Goal: Task Accomplishment & Management: Manage account settings

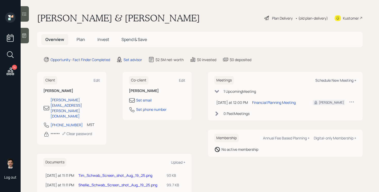
click at [333, 79] on div "Schedule New Meeting +" at bounding box center [335, 80] width 41 height 5
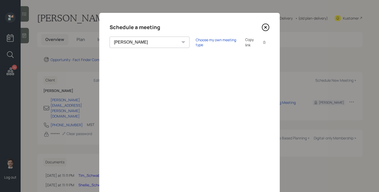
click at [146, 44] on select "Theresa Spinello Matthew Burke Aleksandra Szegda Eitan Bar-David Ian Yamey Trev…" at bounding box center [149, 42] width 80 height 11
select select "ef6b64e1-8f62-4a74-b865-a7df4b35b836"
click at [109, 37] on select "Theresa Spinello Matthew Burke Aleksandra Szegda Eitan Bar-David Ian Yamey Trev…" at bounding box center [149, 42] width 80 height 11
click at [267, 27] on icon at bounding box center [265, 27] width 8 height 8
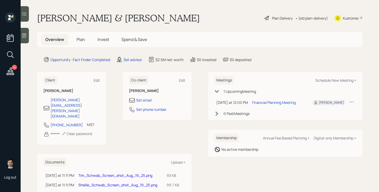
click at [82, 40] on span "Plan" at bounding box center [80, 40] width 8 height 6
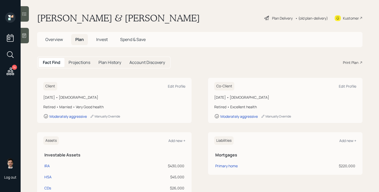
click at [352, 62] on div "Print Plan" at bounding box center [350, 62] width 15 height 5
click at [61, 40] on span "Overview" at bounding box center [54, 40] width 18 height 6
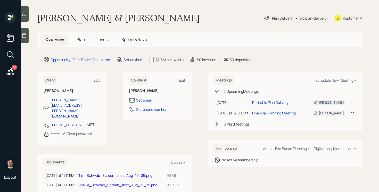
click at [137, 57] on div "Set advisor" at bounding box center [132, 59] width 19 height 5
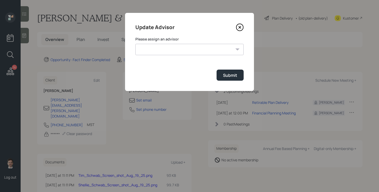
click at [207, 46] on select "Treva Nostdahl Jonah Coleman Tyler End Eric Schwartz Michael Russo Sami Boghos …" at bounding box center [189, 49] width 108 height 11
select select "ef6b64e1-8f62-4a74-b865-a7df4b35b836"
click at [135, 44] on select "Treva Nostdahl Jonah Coleman Tyler End Eric Schwartz Michael Russo Sami Boghos …" at bounding box center [189, 49] width 108 height 11
click at [231, 78] on button "Submit" at bounding box center [229, 75] width 27 height 11
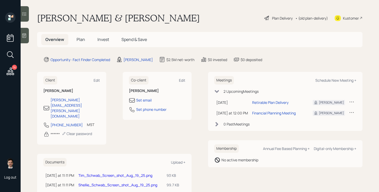
click at [82, 37] on span "Plan" at bounding box center [80, 40] width 8 height 6
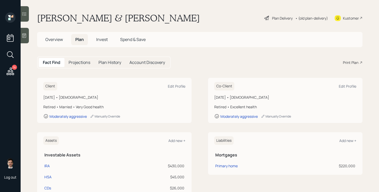
click at [353, 63] on div "Print Plan" at bounding box center [350, 62] width 15 height 5
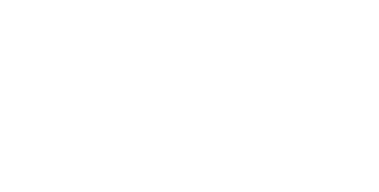
click at [232, 0] on html at bounding box center [189, 0] width 379 height 0
